Goal: Information Seeking & Learning: Learn about a topic

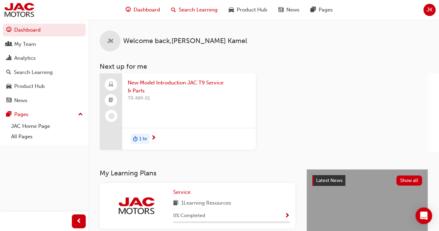
click at [203, 10] on span "Search Learning" at bounding box center [198, 10] width 39 height 8
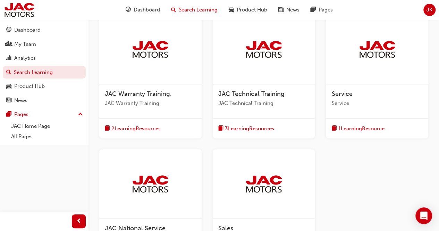
scroll to position [144, 0]
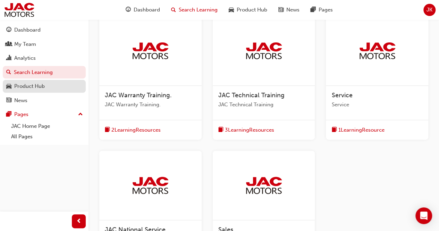
click at [43, 84] on div "Product Hub" at bounding box center [29, 86] width 31 height 8
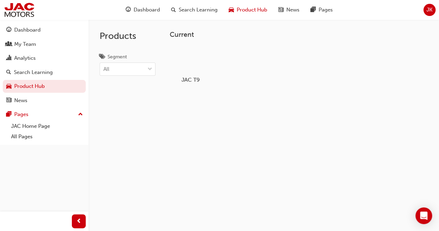
click at [196, 74] on div "JAC T9" at bounding box center [190, 64] width 44 height 43
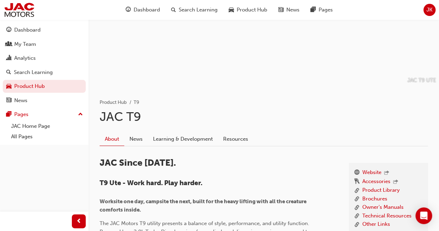
scroll to position [51, 0]
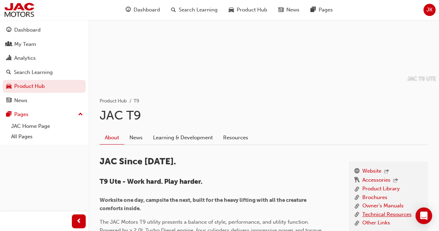
click at [351, 214] on link "Technical Resources" at bounding box center [386, 214] width 49 height 9
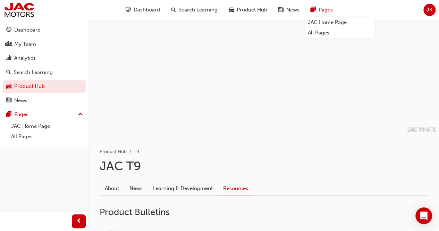
drag, startPoint x: 303, startPoint y: 10, endPoint x: 320, endPoint y: 10, distance: 17.7
click at [320, 10] on span "Pages" at bounding box center [325, 10] width 14 height 8
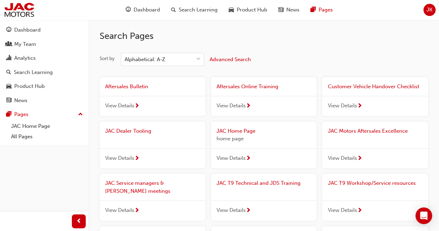
click at [130, 106] on span "View Details" at bounding box center [119, 106] width 29 height 8
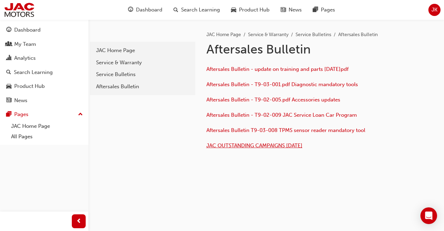
click at [298, 143] on span "JAC OUTSTANDING CAMPAIGNS 04/06/25" at bounding box center [254, 145] width 96 height 6
click at [229, 147] on span "JAC OUTSTANDING CAMPAIGNS 04/06/25" at bounding box center [254, 145] width 96 height 6
click at [128, 73] on div "Service Bulletins" at bounding box center [142, 74] width 93 height 8
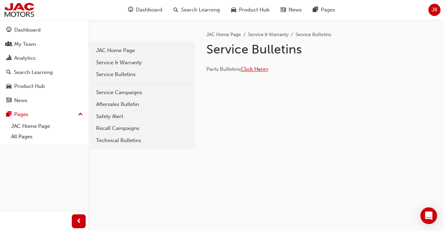
click at [251, 68] on span "Click Here>" at bounding box center [255, 69] width 28 height 6
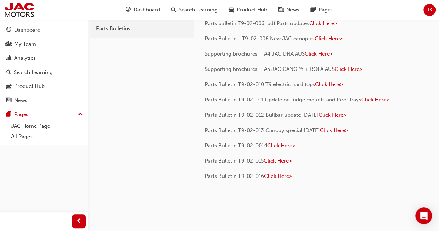
scroll to position [52, 0]
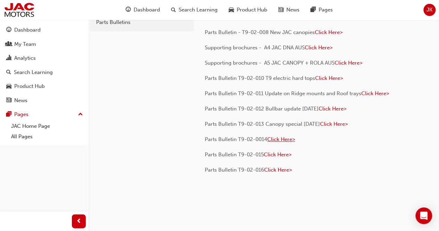
click at [278, 139] on span "Click Here>" at bounding box center [281, 139] width 28 height 6
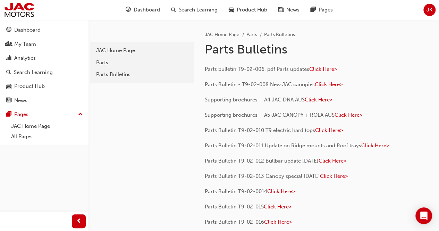
scroll to position [26, 0]
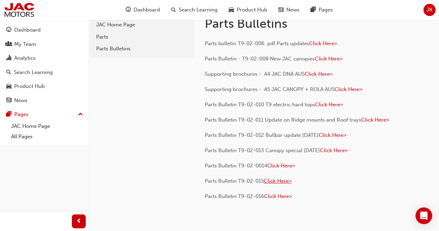
click at [283, 179] on span "Click Here>" at bounding box center [277, 181] width 28 height 6
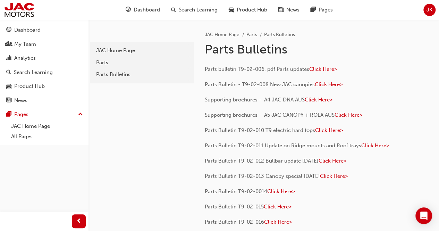
scroll to position [20, 0]
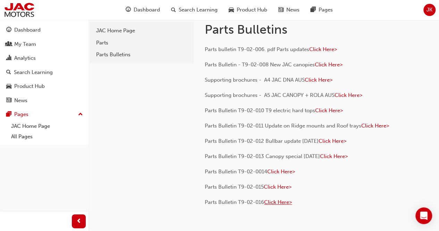
click at [282, 201] on span "Click Here>" at bounding box center [278, 202] width 28 height 6
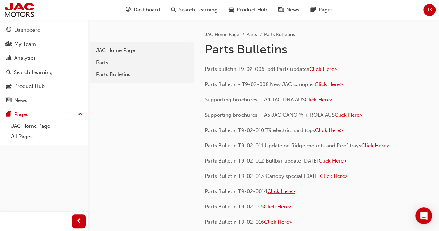
click at [284, 191] on span "Click Here>" at bounding box center [281, 191] width 28 height 6
click at [331, 69] on span "Click Here>" at bounding box center [323, 69] width 28 height 6
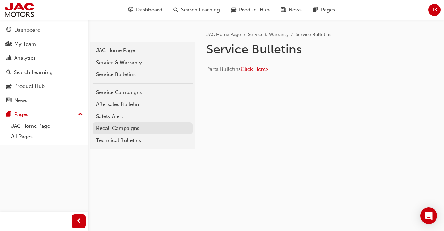
click at [124, 128] on div "Recall Campaigns" at bounding box center [142, 128] width 93 height 8
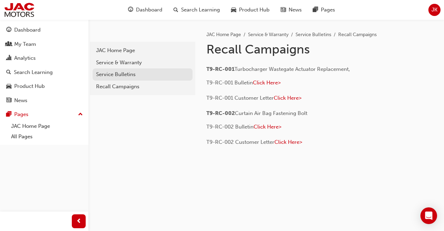
click at [130, 74] on div "Service Bulletins" at bounding box center [142, 74] width 93 height 8
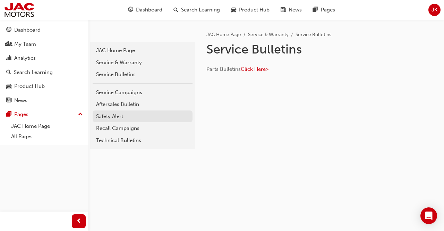
click at [118, 116] on div "Safety Alert" at bounding box center [142, 116] width 93 height 8
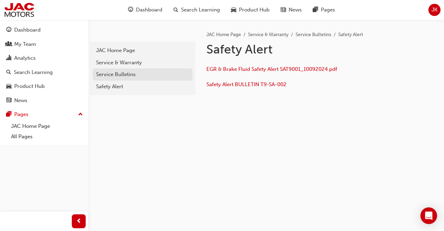
click at [124, 74] on div "Service Bulletins" at bounding box center [142, 74] width 93 height 8
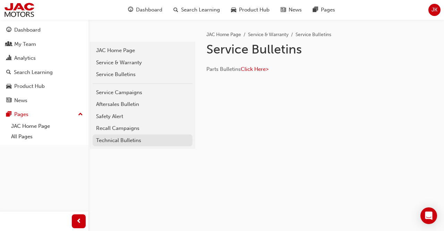
click at [127, 142] on div "Technical Bulletins" at bounding box center [142, 140] width 93 height 8
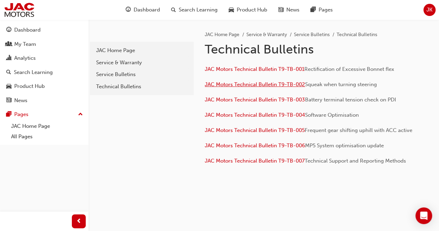
click at [279, 83] on span "JAC Motors Technical Bulletin T9-TB-002" at bounding box center [255, 84] width 100 height 6
click at [264, 113] on span "JAC Motors Technical Bulletin T9-TB-004" at bounding box center [255, 115] width 100 height 6
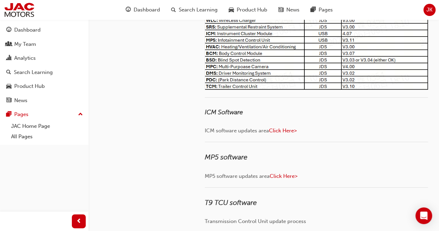
scroll to position [168, 0]
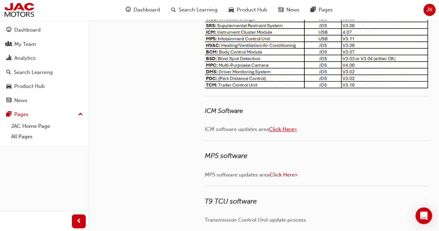
click at [289, 130] on span "Click Here>" at bounding box center [283, 129] width 28 height 6
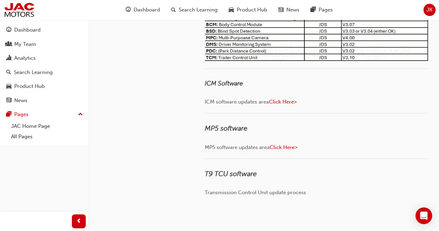
scroll to position [195, 0]
click at [282, 147] on span "Click Here>" at bounding box center [283, 147] width 28 height 6
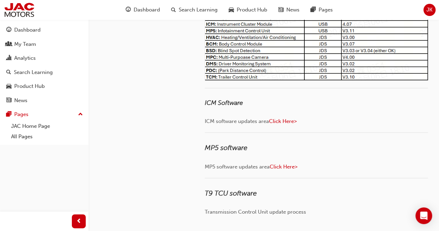
scroll to position [176, 0]
click at [287, 167] on span "Click Here>" at bounding box center [283, 166] width 28 height 6
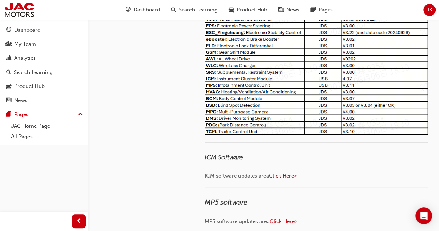
scroll to position [135, 0]
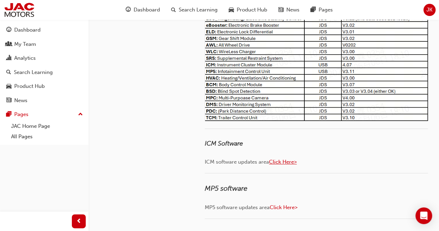
click at [286, 161] on span "Click Here>" at bounding box center [283, 161] width 28 height 6
